Goal: Task Accomplishment & Management: Use online tool/utility

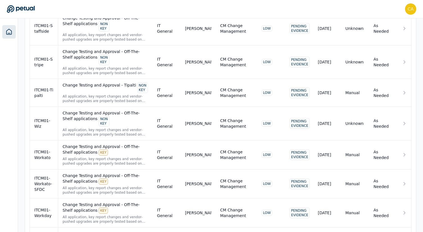
scroll to position [4553, 0]
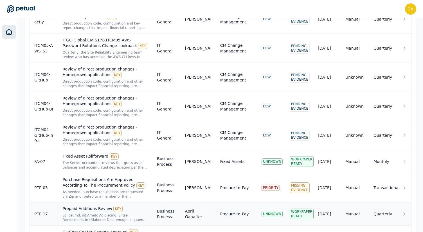
click at [98, 213] on div at bounding box center [106, 217] width 86 height 9
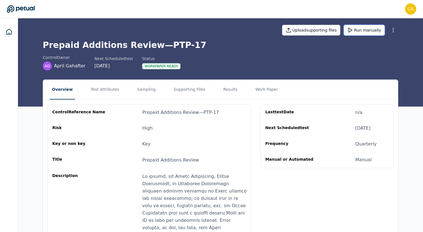
drag, startPoint x: 363, startPoint y: 31, endPoint x: 351, endPoint y: 65, distance: 35.6
click at [351, 62] on div "Upload supporting files Run manually Prepaid Additions Review — PTP-17 control …" at bounding box center [221, 43] width 360 height 56
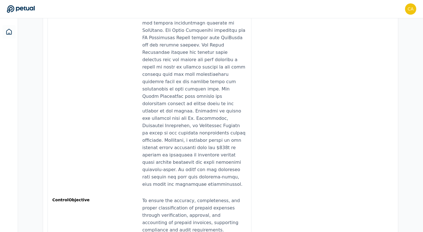
scroll to position [0, 0]
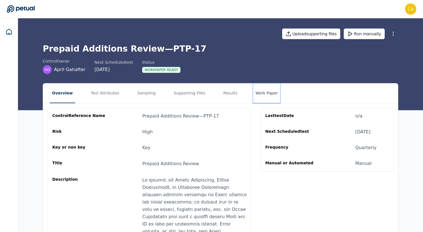
click at [254, 92] on button "Work Paper" at bounding box center [266, 93] width 27 height 20
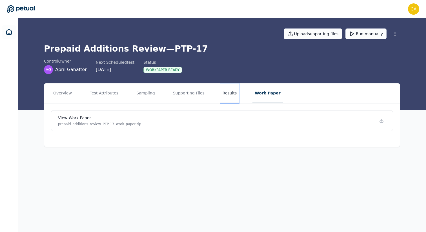
click at [227, 89] on button "Results" at bounding box center [229, 93] width 19 height 20
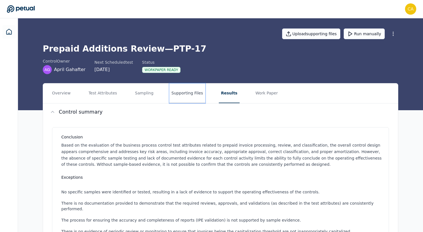
click at [179, 95] on button "Supporting Files" at bounding box center [188, 93] width 36 height 20
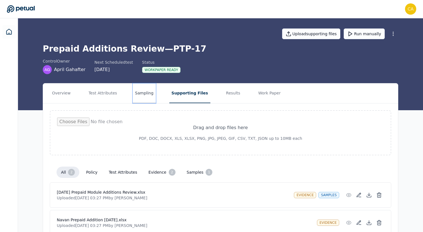
click at [140, 92] on button "Sampling" at bounding box center [144, 93] width 23 height 20
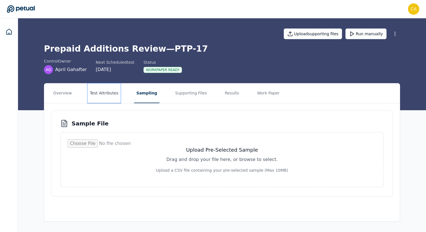
click at [93, 99] on button "Test Attributes" at bounding box center [104, 93] width 33 height 20
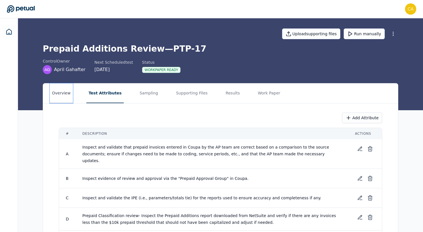
click at [57, 94] on button "Overview" at bounding box center [61, 93] width 23 height 20
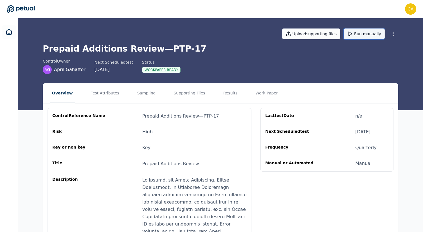
click at [373, 35] on button "Run manually" at bounding box center [364, 33] width 41 height 11
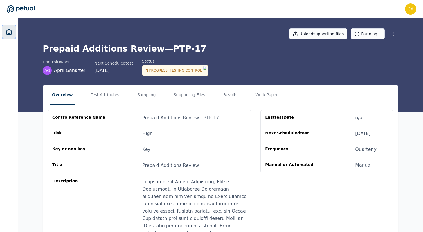
click at [11, 32] on icon at bounding box center [9, 31] width 7 height 7
